Goal: Task Accomplishment & Management: Use online tool/utility

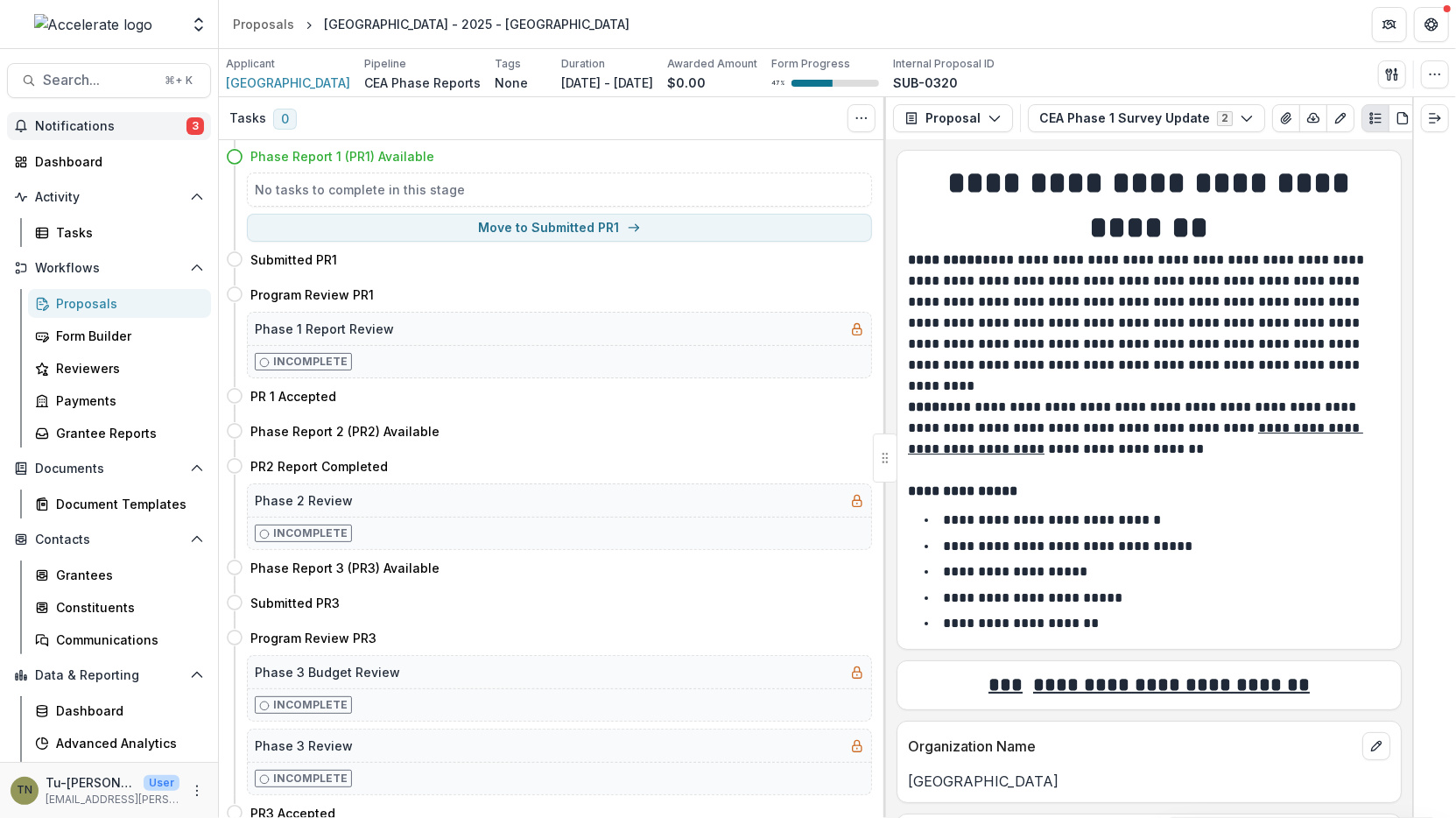
click at [131, 127] on span "Notifications" at bounding box center [111, 126] width 152 height 15
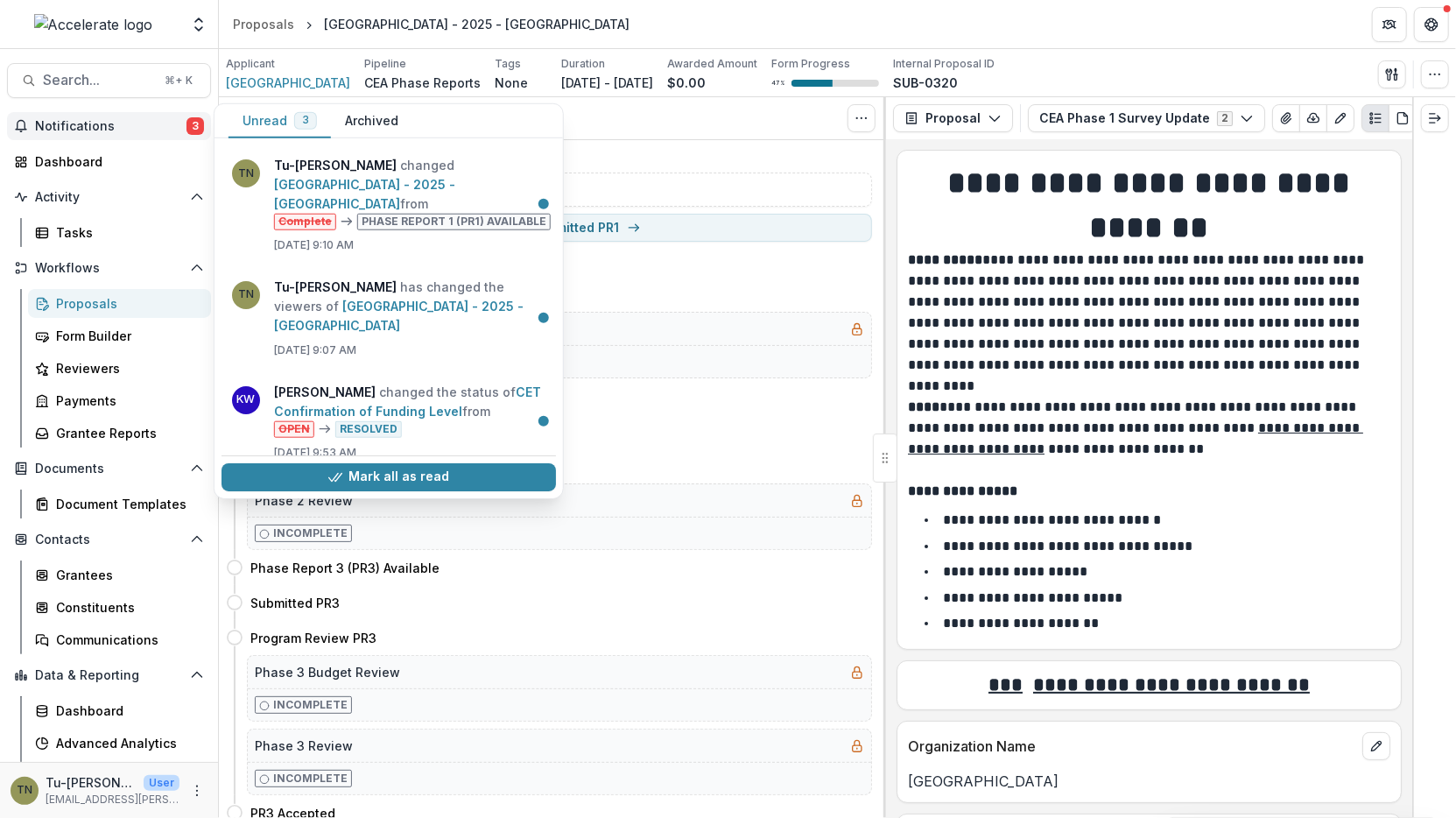
click at [119, 126] on span "Notifications" at bounding box center [111, 126] width 152 height 15
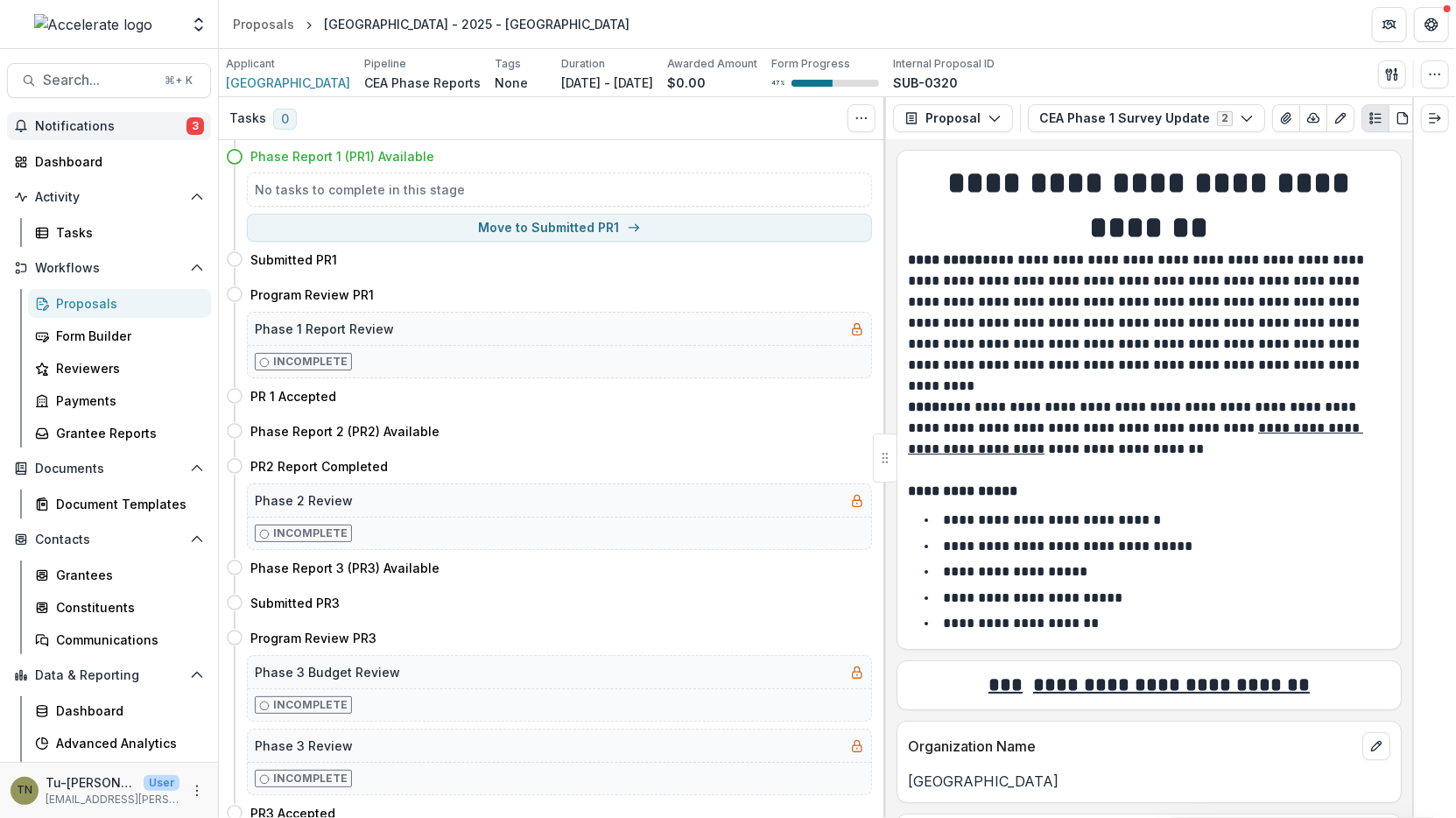
click at [87, 125] on span "Notifications" at bounding box center [111, 126] width 152 height 15
click at [99, 30] on img at bounding box center [94, 24] width 119 height 21
click at [98, 27] on img at bounding box center [94, 24] width 119 height 21
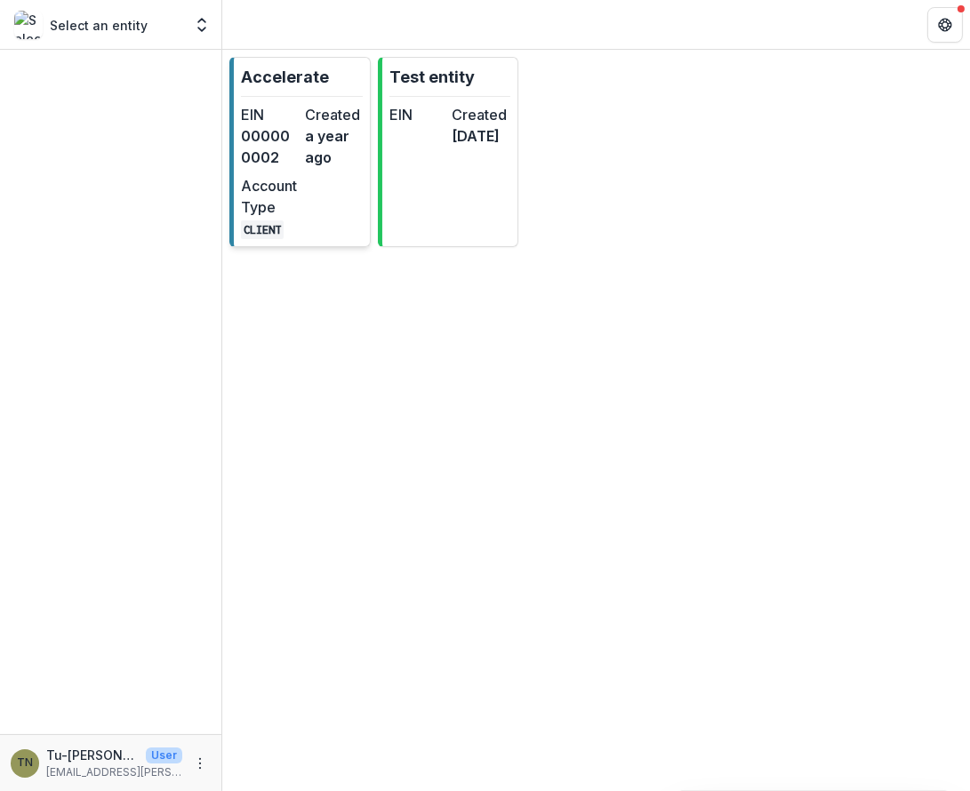
click at [321, 178] on div "EIN 000000002 Created a year ago Account Type CLIENT" at bounding box center [302, 171] width 122 height 135
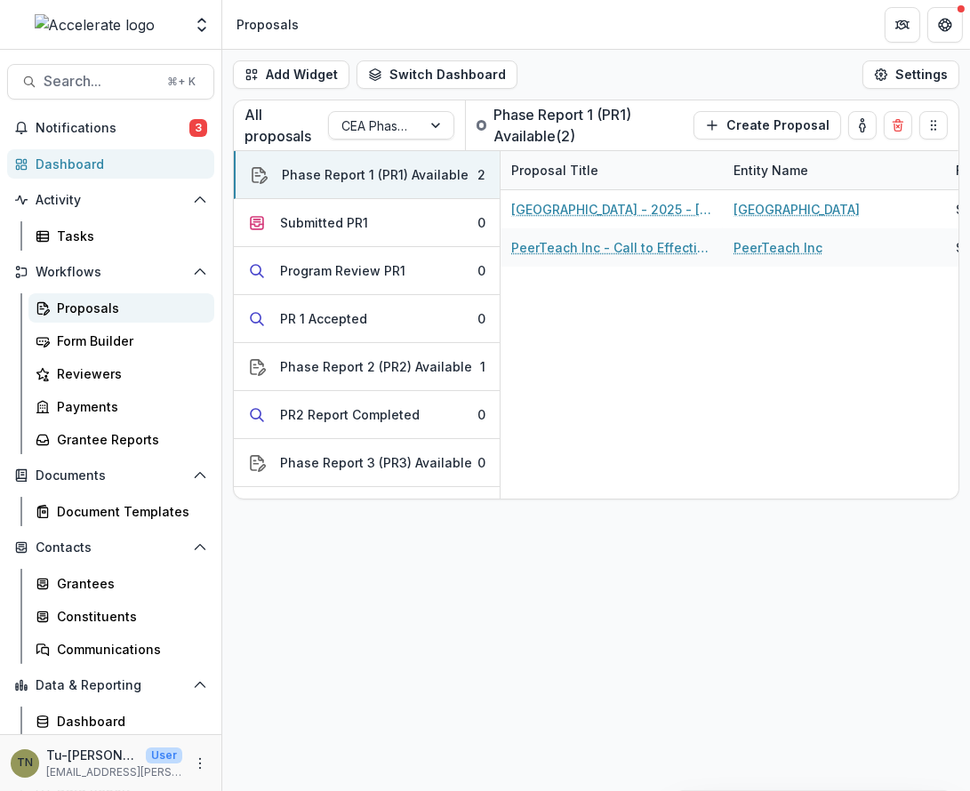
click at [133, 300] on div "Proposals" at bounding box center [128, 308] width 143 height 19
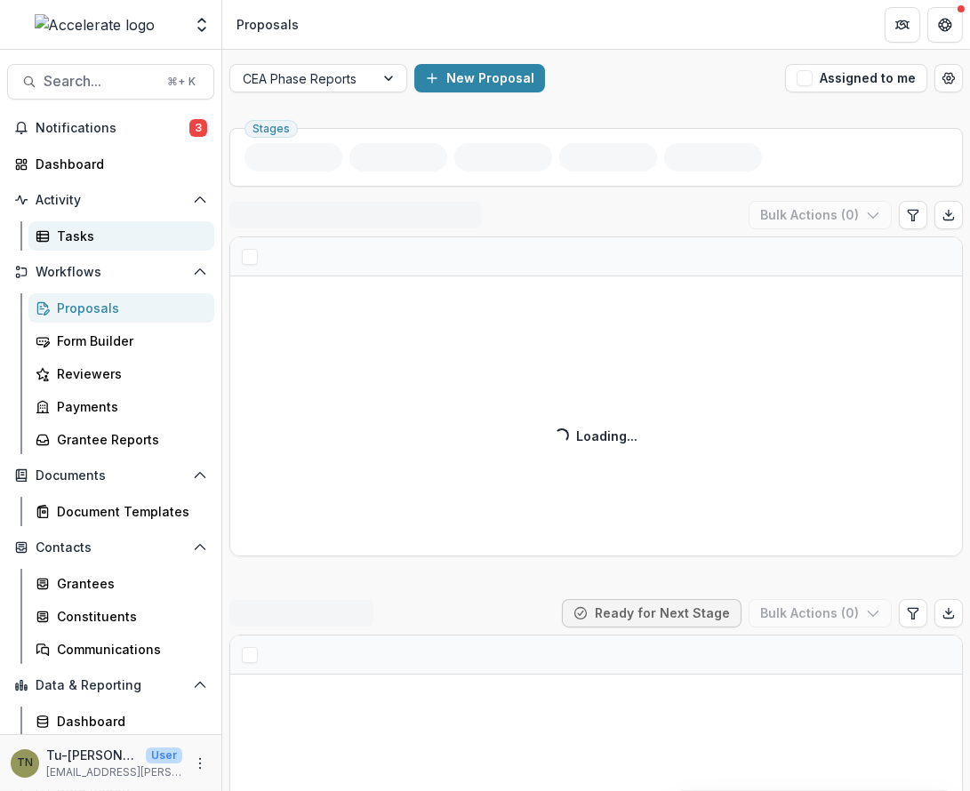
click at [90, 237] on div "Tasks" at bounding box center [128, 236] width 143 height 19
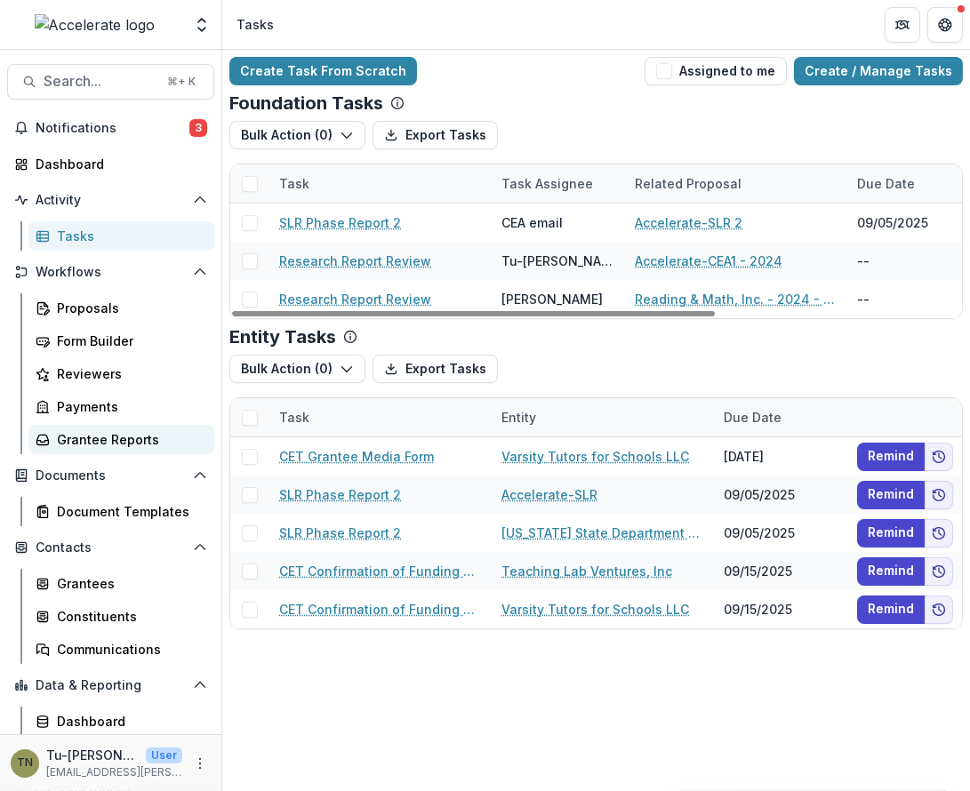
click at [123, 438] on div "Grantee Reports" at bounding box center [128, 439] width 143 height 19
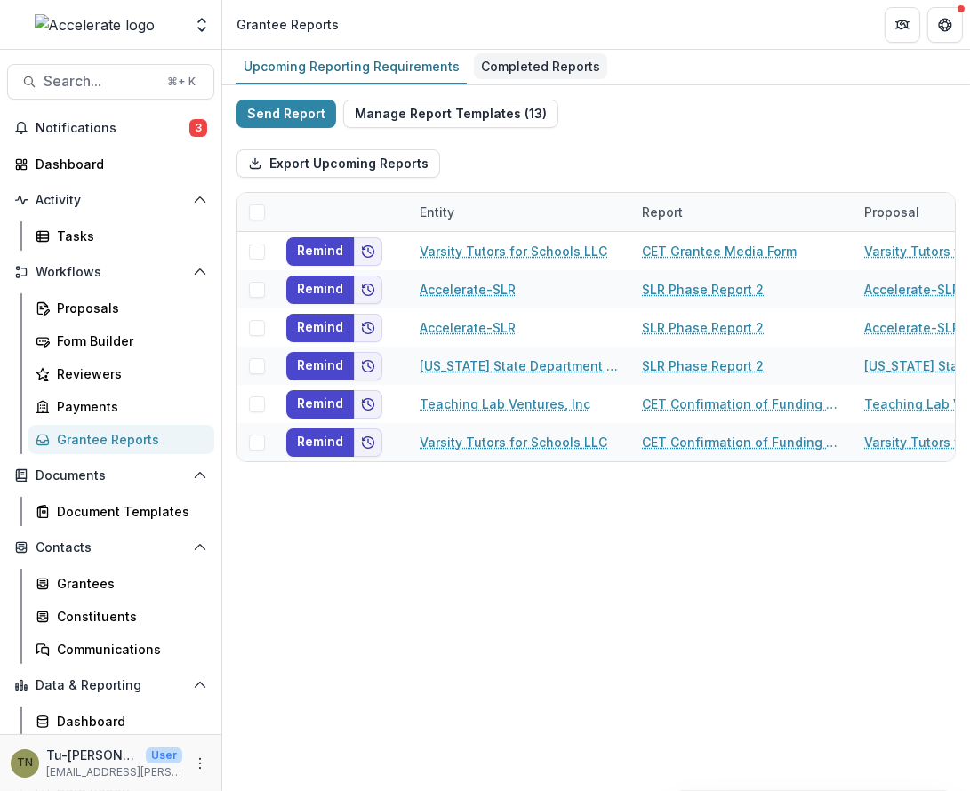
click at [513, 68] on div "Completed Reports" at bounding box center [540, 66] width 133 height 26
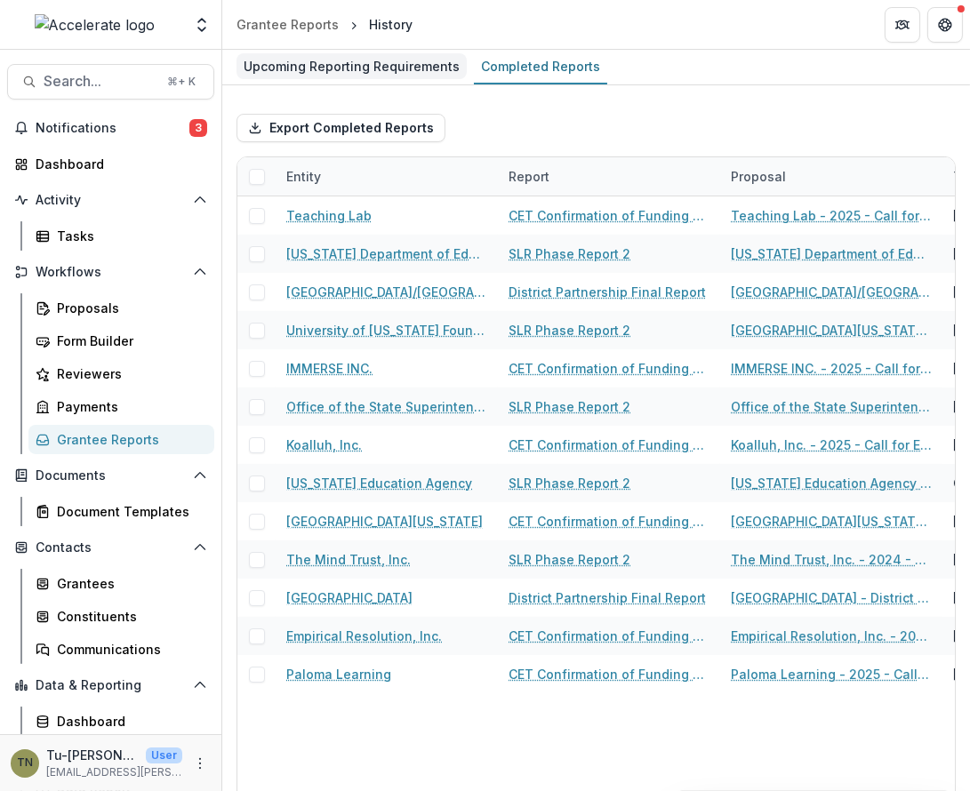
click at [363, 70] on div "Upcoming Reporting Requirements" at bounding box center [351, 66] width 230 height 26
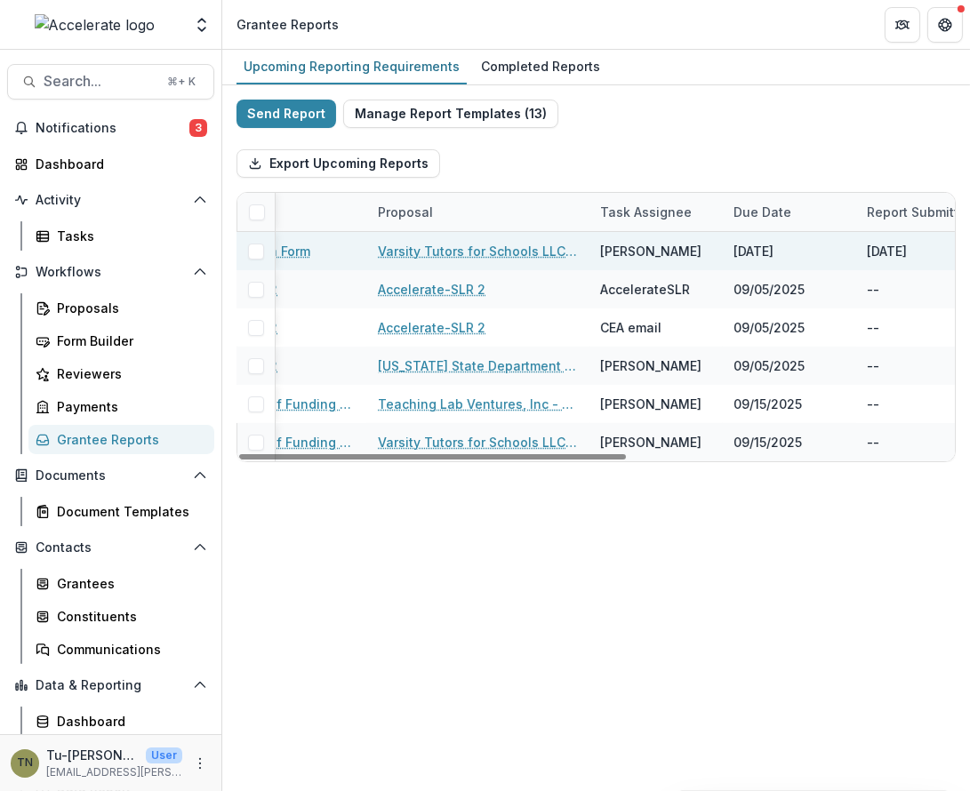
scroll to position [0, 609]
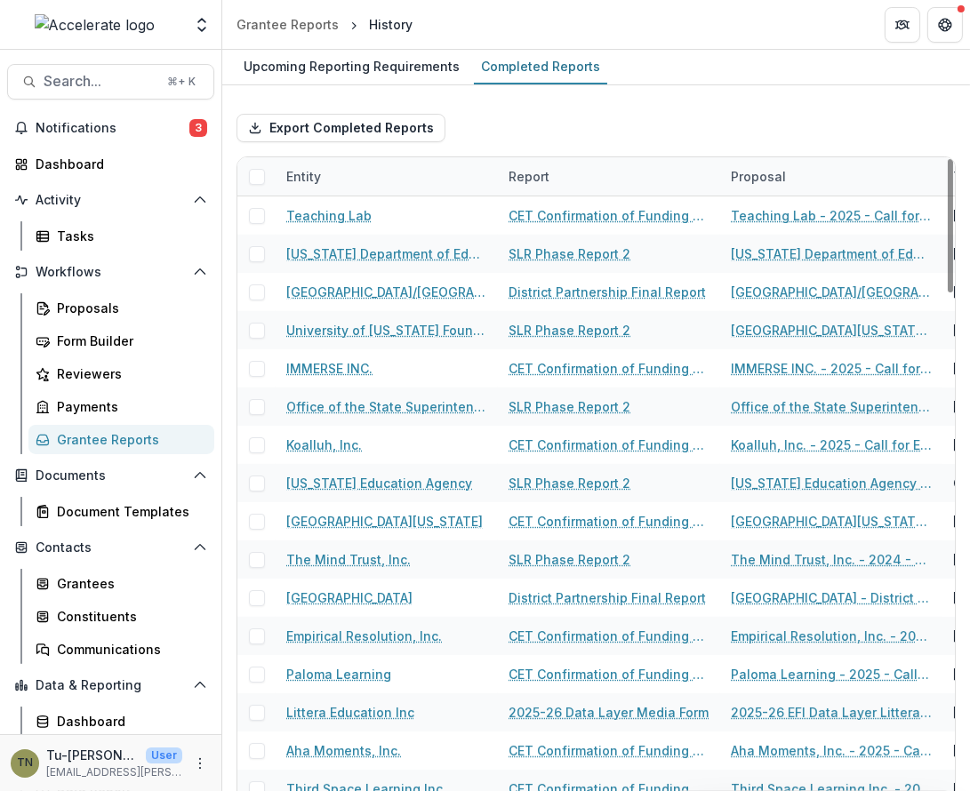
click at [135, 441] on div "Grantee Reports" at bounding box center [128, 439] width 143 height 19
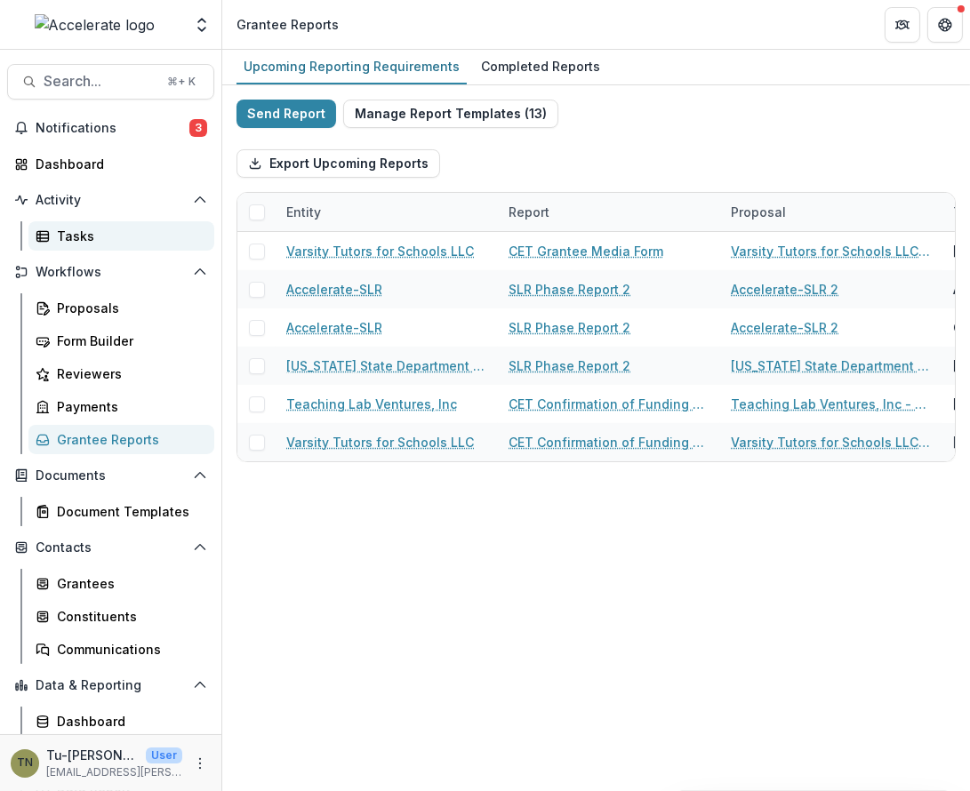
click at [89, 243] on div "Tasks" at bounding box center [128, 236] width 143 height 19
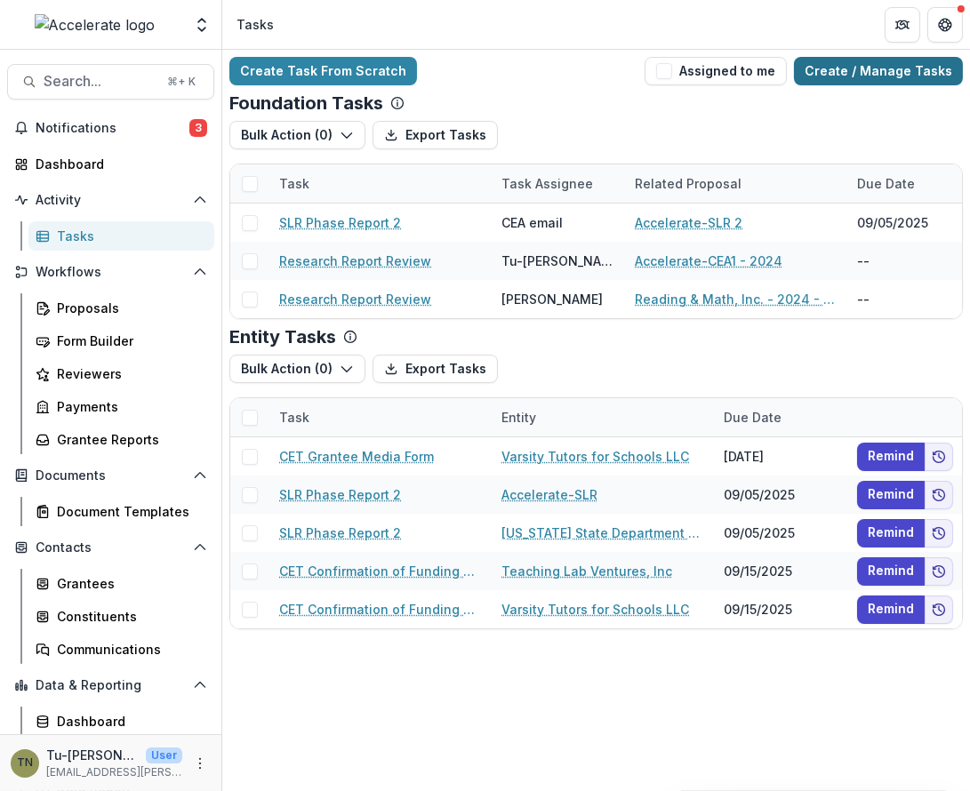
click at [850, 68] on link "Create / Manage Tasks" at bounding box center [878, 71] width 169 height 28
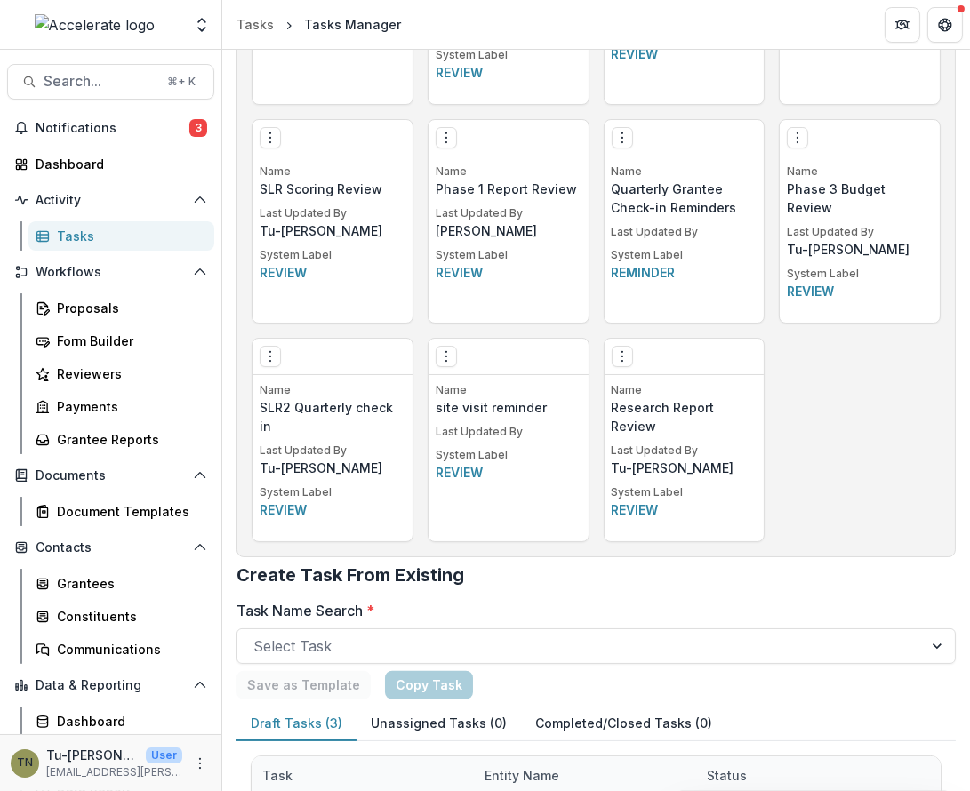
scroll to position [1911, 0]
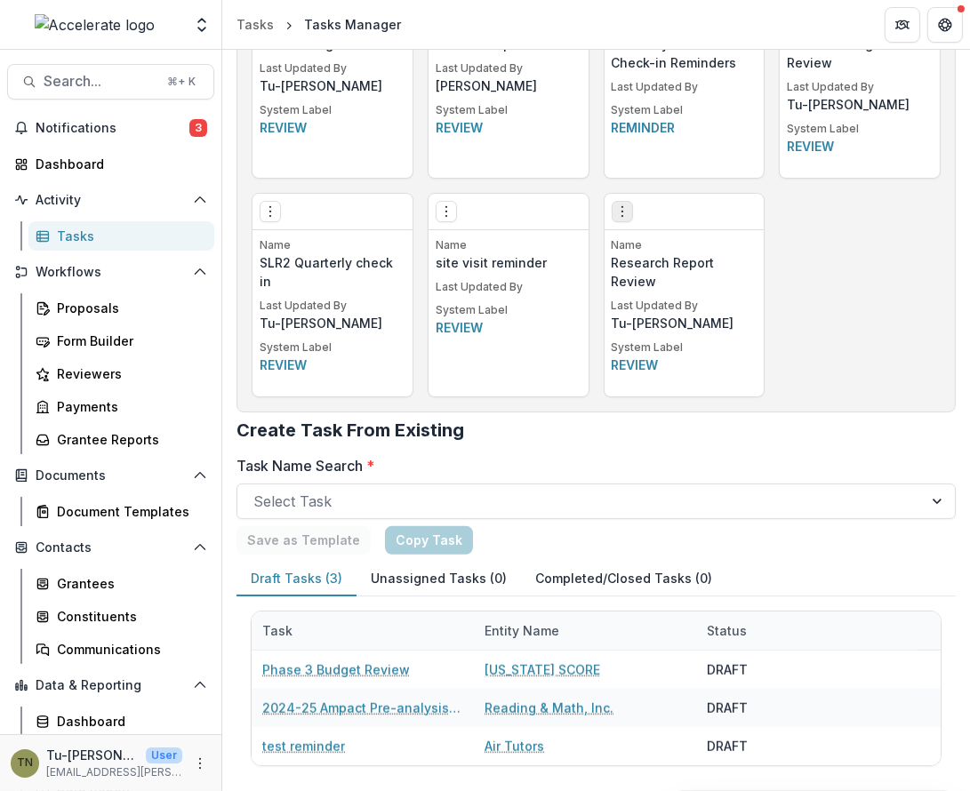
click at [620, 208] on icon "Options" at bounding box center [622, 211] width 14 height 14
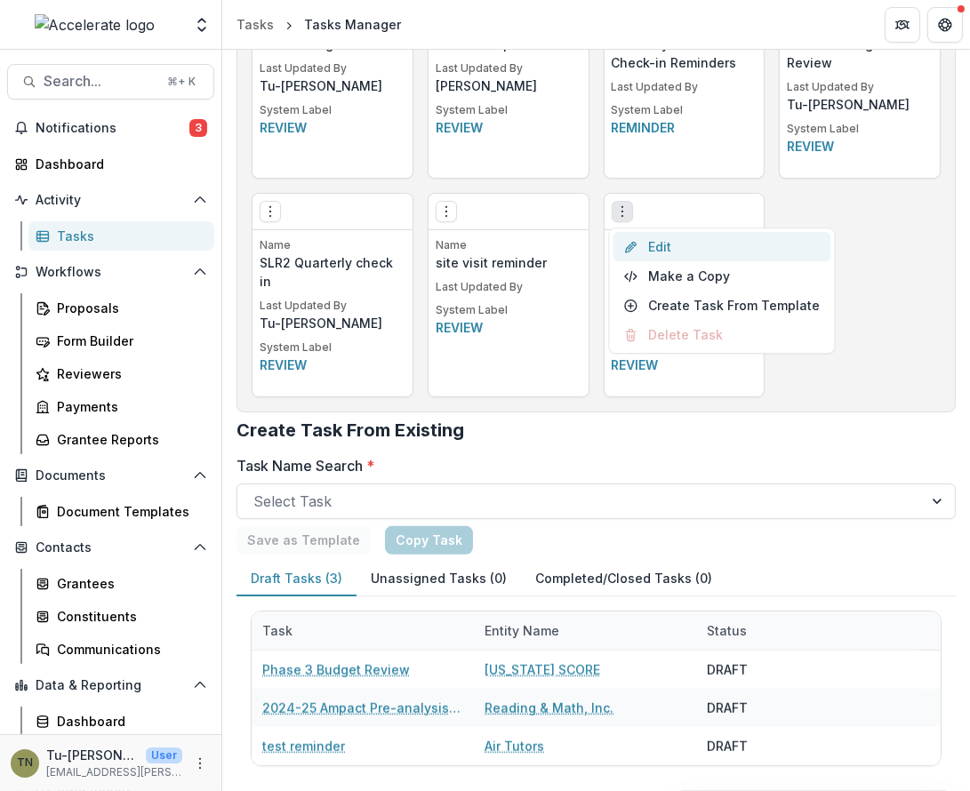
click at [659, 245] on link "Edit" at bounding box center [721, 246] width 218 height 29
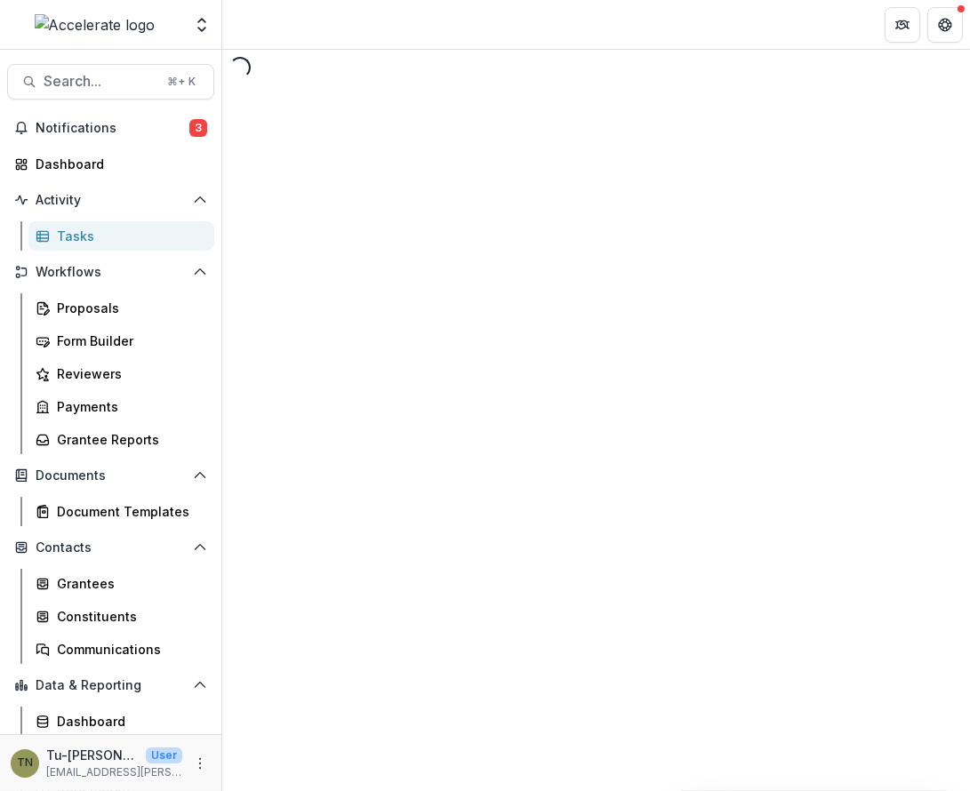
select select "********"
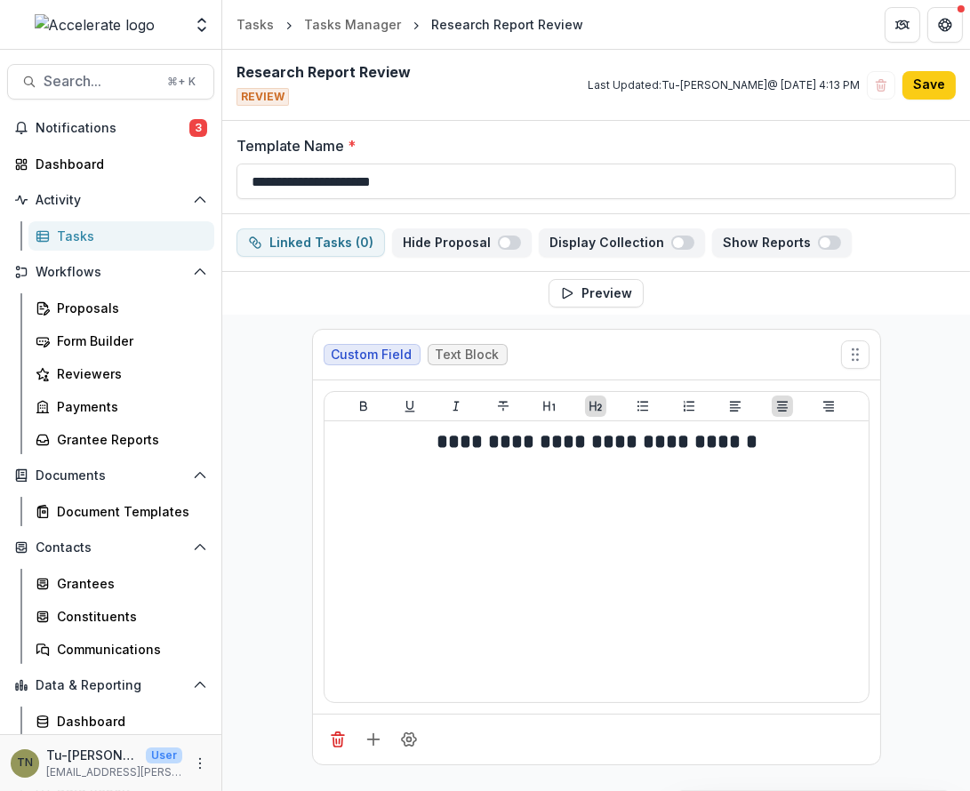
click at [622, 288] on button "Preview" at bounding box center [595, 293] width 95 height 28
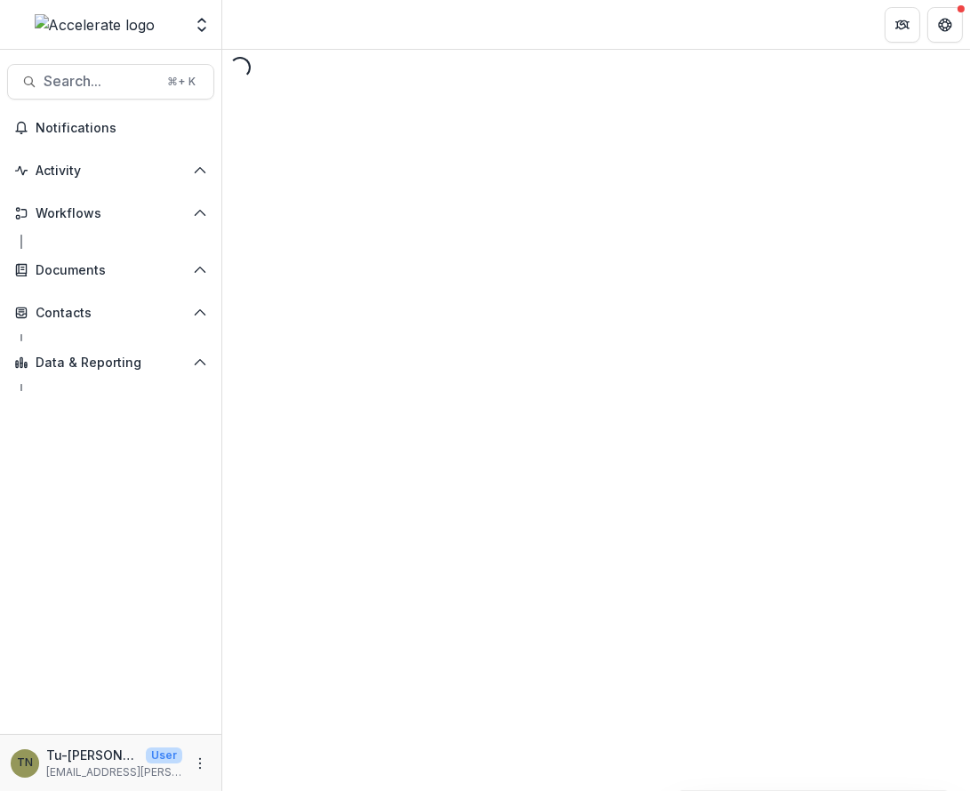
select select "********"
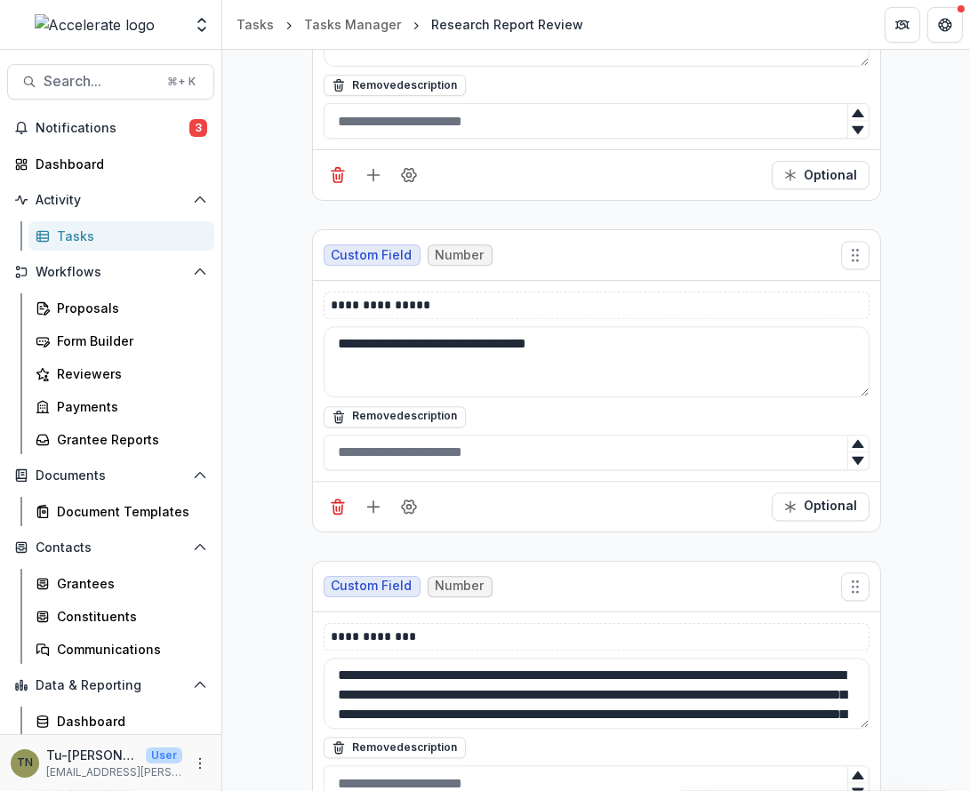
scroll to position [14272, 0]
